Goal: Task Accomplishment & Management: Use online tool/utility

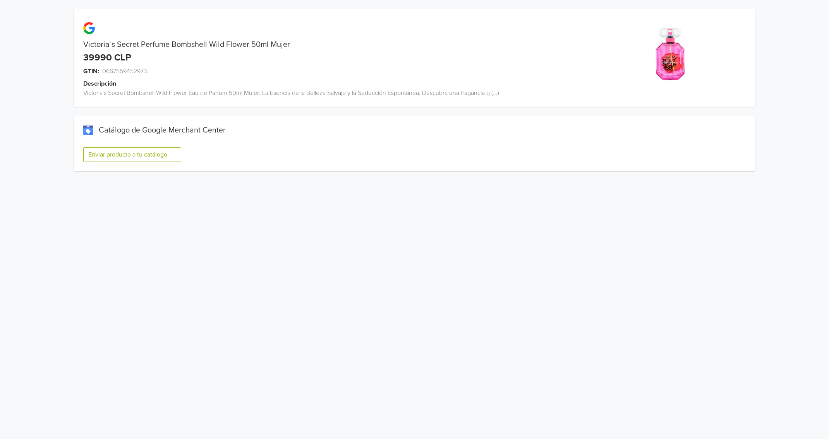
click at [98, 158] on button "Enviar producto a tu catálogo" at bounding box center [132, 154] width 98 height 15
click at [128, 150] on button "Enviar producto a tu catálogo" at bounding box center [132, 154] width 98 height 15
click at [134, 153] on button "Enviar producto a tu catálogo" at bounding box center [132, 154] width 98 height 15
click at [142, 155] on button "Enviar producto a tu catálogo" at bounding box center [132, 154] width 98 height 15
